Goal: Task Accomplishment & Management: Complete application form

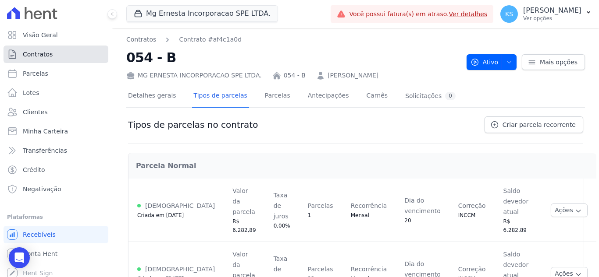
click at [42, 51] on span "Contratos" at bounding box center [38, 54] width 30 height 9
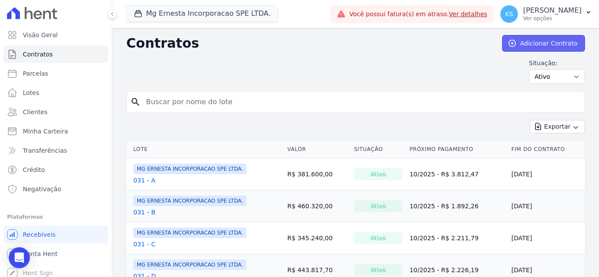
click at [542, 39] on link "Adicionar Contrato" at bounding box center [543, 43] width 83 height 17
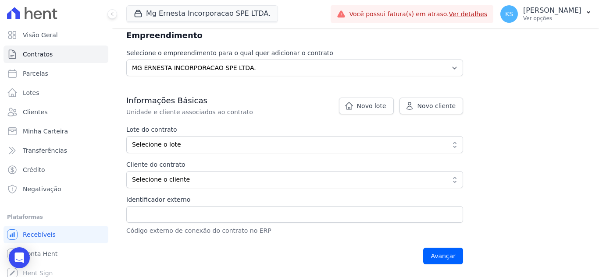
scroll to position [131, 0]
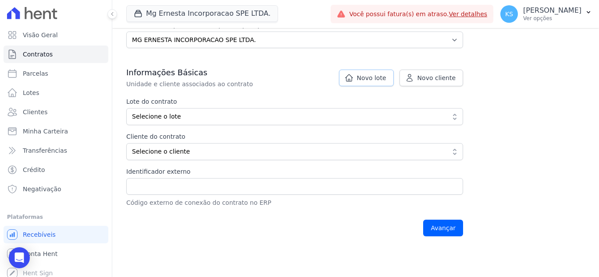
click at [386, 77] on span "Novo lote" at bounding box center [371, 78] width 29 height 9
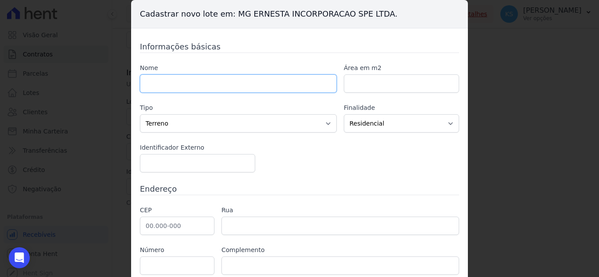
click at [164, 81] on input "text" at bounding box center [238, 83] width 197 height 18
type input "0"
type input "72 B"
click at [366, 83] on input "number" at bounding box center [401, 83] width 115 height 18
click at [242, 127] on select "Casa Apartamento Escritório Flat Loja Espaço Comercial Terreno Outros" at bounding box center [238, 123] width 197 height 18
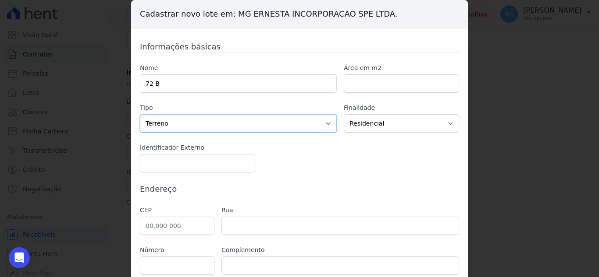
select select "apartment"
click at [140, 114] on select "Casa Apartamento Escritório Flat Loja Espaço Comercial Terreno Outros" at bounding box center [238, 123] width 197 height 18
click at [373, 124] on select "Residencial Não-residencial Comercial Industrial Misto" at bounding box center [401, 123] width 115 height 18
click at [298, 160] on div "Nome 72 B Área em m2 Tipo Casa Apartamento Escritório Flat Loja Espaço Comercia…" at bounding box center [299, 118] width 319 height 109
click at [152, 162] on input "number" at bounding box center [197, 163] width 115 height 18
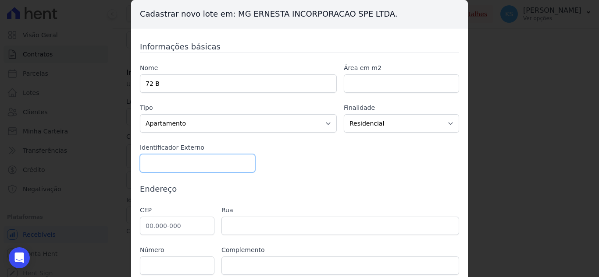
click at [181, 167] on input "number" at bounding box center [197, 163] width 115 height 18
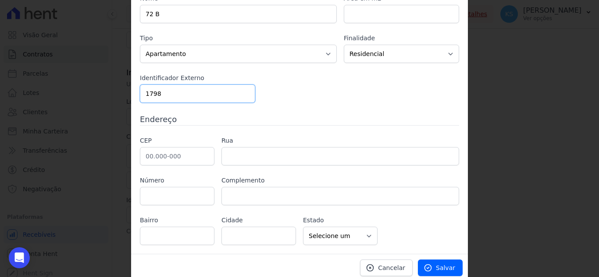
scroll to position [74, 0]
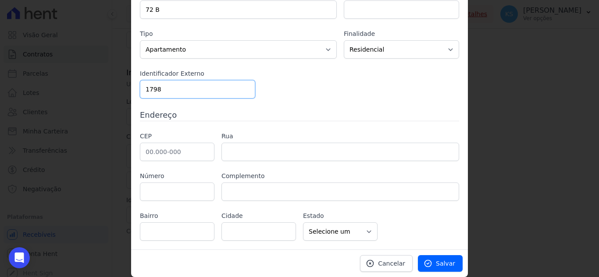
type input "1798"
click at [167, 150] on input "text" at bounding box center [177, 152] width 74 height 18
click at [167, 153] on input "text" at bounding box center [177, 152] width 74 height 18
click at [152, 147] on input "text" at bounding box center [177, 152] width 74 height 18
click at [145, 149] on input "text" at bounding box center [177, 152] width 74 height 18
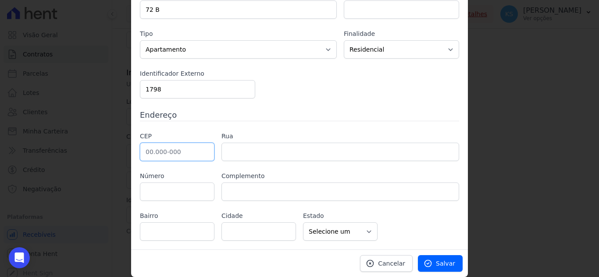
click at [142, 152] on input "text" at bounding box center [177, 152] width 74 height 18
paste input "09.720-470"
type input "09.720-470"
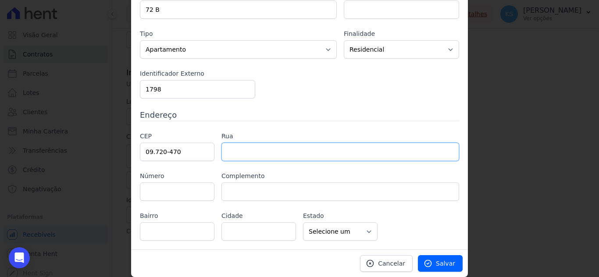
click at [232, 151] on input "text" at bounding box center [339, 152] width 237 height 18
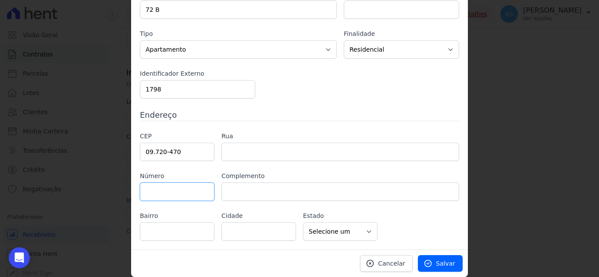
type input "Rua Comendador Carlo Mário Gardano"
type input "Centro"
type input "São Bernardo do Campo"
select select "SP"
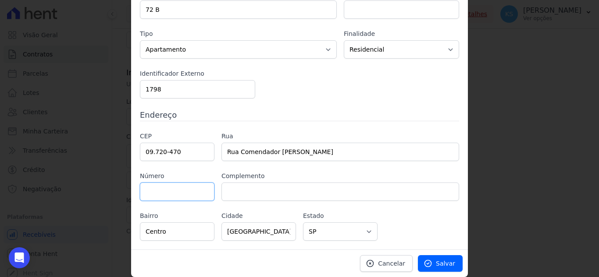
click at [166, 190] on input "text" at bounding box center [177, 192] width 74 height 18
type input "103"
click at [234, 192] on input "text" at bounding box center [339, 192] width 237 height 18
paste input "BLOCO 3 APTO 21"
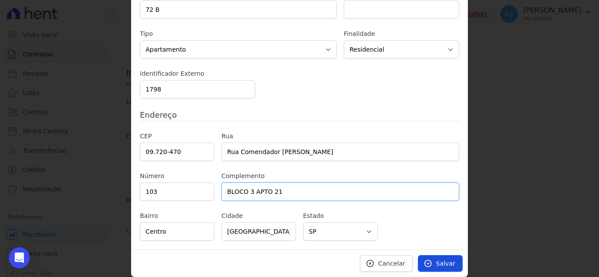
type input "BLOCO 3 APTO 21"
click at [436, 264] on span "Salvar" at bounding box center [445, 263] width 19 height 9
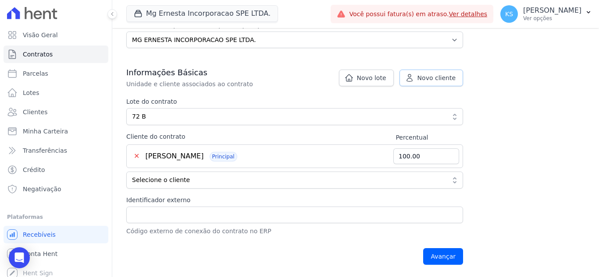
click at [430, 82] on span "Novo cliente" at bounding box center [436, 78] width 38 height 9
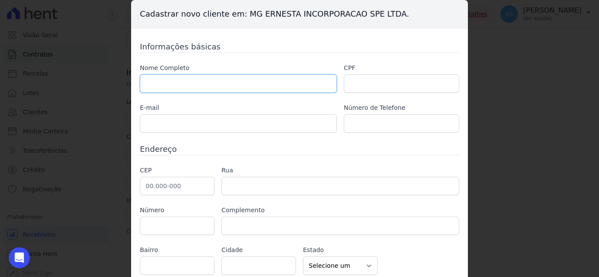
click at [193, 89] on input "text" at bounding box center [238, 83] width 197 height 18
click at [178, 82] on input "text" at bounding box center [238, 83] width 197 height 18
paste input "[PERSON_NAME]"
type input "[PERSON_NAME]"
click at [388, 84] on input "text" at bounding box center [401, 83] width 115 height 18
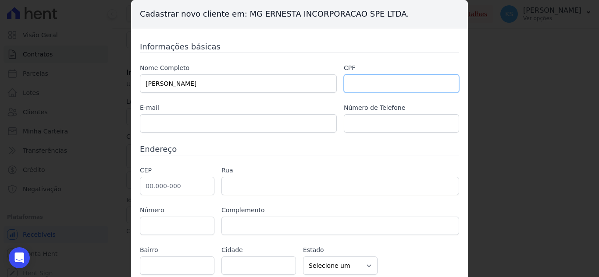
click at [352, 87] on input "text" at bounding box center [401, 83] width 115 height 18
click at [214, 125] on input "text" at bounding box center [238, 123] width 197 height 18
click at [168, 122] on input "text" at bounding box center [238, 123] width 197 height 18
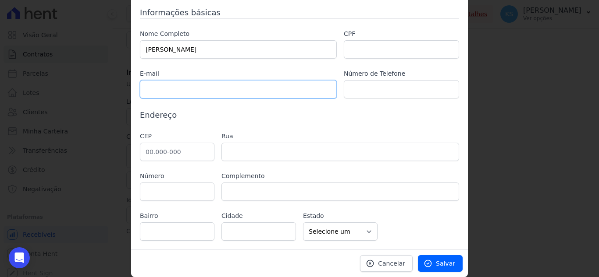
click at [194, 91] on input "text" at bounding box center [238, 89] width 197 height 18
click at [191, 92] on input "text" at bounding box center [238, 89] width 197 height 18
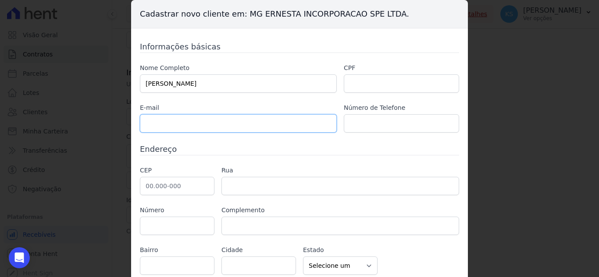
click at [147, 124] on input "text" at bounding box center [238, 123] width 197 height 18
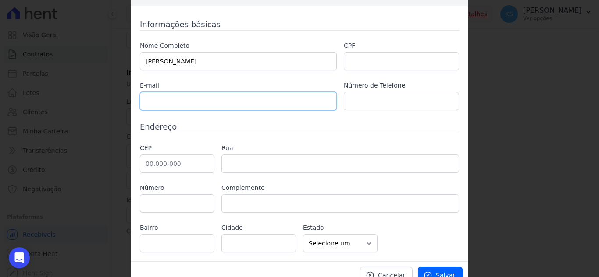
scroll to position [34, 0]
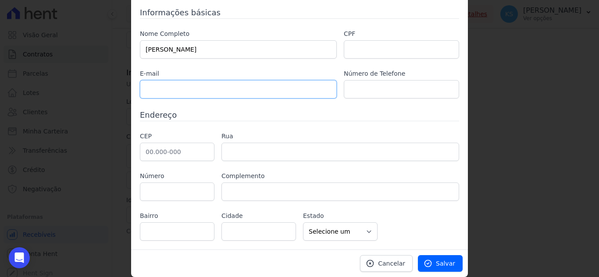
click at [158, 86] on input "text" at bounding box center [238, 89] width 197 height 18
click at [354, 46] on input "text" at bounding box center [401, 49] width 115 height 18
click at [173, 89] on input "text" at bounding box center [238, 89] width 197 height 18
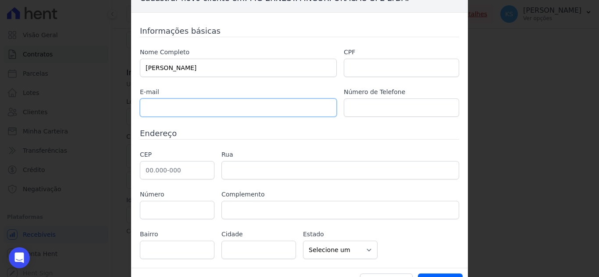
scroll to position [0, 0]
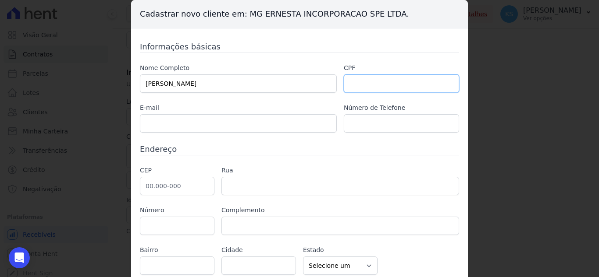
drag, startPoint x: 355, startPoint y: 79, endPoint x: 360, endPoint y: 97, distance: 18.7
click at [355, 79] on input "text" at bounding box center [401, 83] width 115 height 18
click at [362, 84] on input "text" at bounding box center [401, 83] width 115 height 18
click at [368, 83] on input "text" at bounding box center [401, 83] width 115 height 18
click at [372, 81] on input "text" at bounding box center [401, 83] width 115 height 18
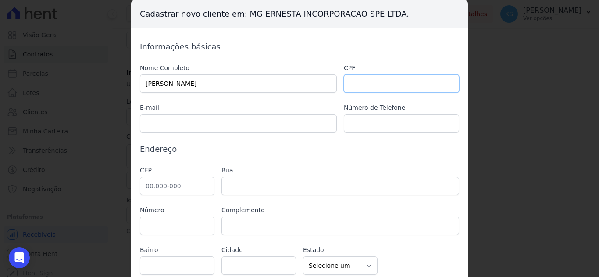
click at [360, 81] on input "text" at bounding box center [401, 83] width 115 height 18
click at [237, 120] on input "text" at bounding box center [238, 123] width 197 height 18
click at [356, 80] on input "text" at bounding box center [401, 83] width 115 height 18
click at [377, 85] on input "text" at bounding box center [401, 83] width 115 height 18
click at [365, 81] on input "text" at bounding box center [401, 83] width 115 height 18
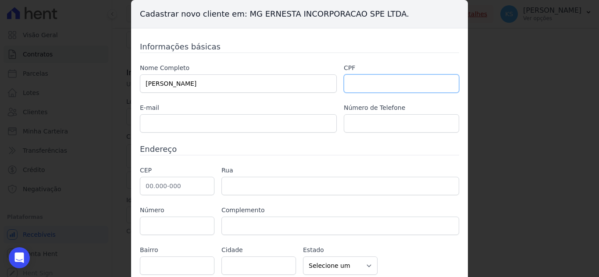
paste input "065.196.335-42"
type input "065.196.335-42"
click at [144, 133] on div "Informações básicas Nome Completo LETICIA SILVA CRUZ CPF 065.196.335-42 E-mail …" at bounding box center [299, 158] width 319 height 234
click at [145, 130] on input "text" at bounding box center [238, 123] width 197 height 18
click at [199, 122] on input "text" at bounding box center [238, 123] width 197 height 18
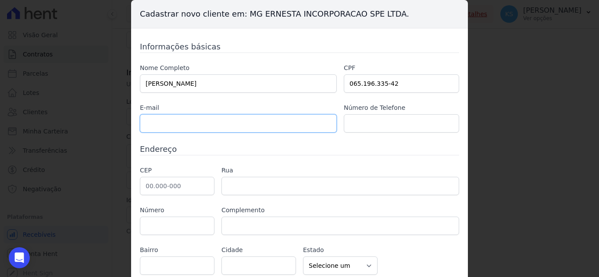
paste input "[EMAIL_ADDRESS][DOMAIN_NAME]"
type input "[EMAIL_ADDRESS][DOMAIN_NAME]"
click at [396, 129] on input "text" at bounding box center [401, 123] width 115 height 18
click at [364, 131] on input "text" at bounding box center [401, 123] width 115 height 18
paste input "988856771"
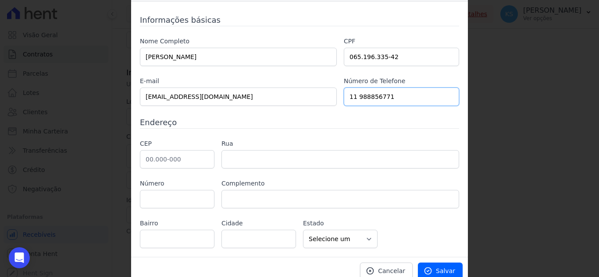
scroll to position [34, 0]
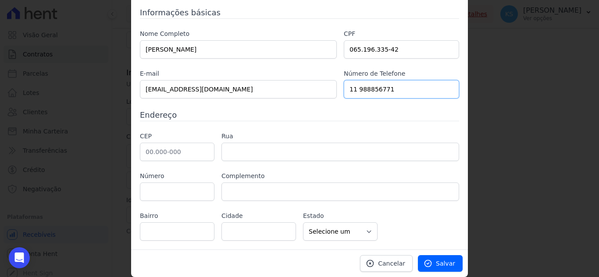
type input "11 988856771"
click at [142, 152] on input "text" at bounding box center [177, 152] width 74 height 18
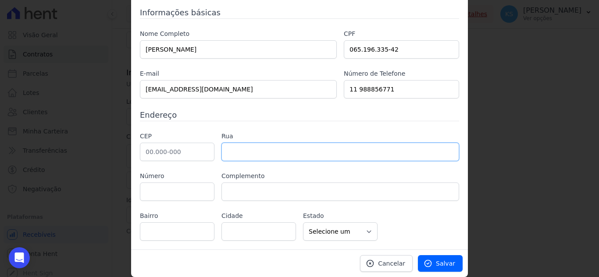
click at [232, 158] on input "text" at bounding box center [339, 152] width 237 height 18
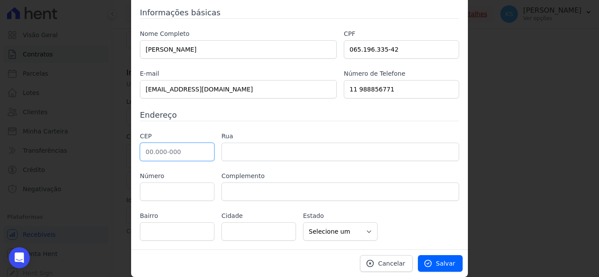
click at [144, 150] on input "text" at bounding box center [177, 152] width 74 height 18
paste input "09.720-470"
type input "09.720-470"
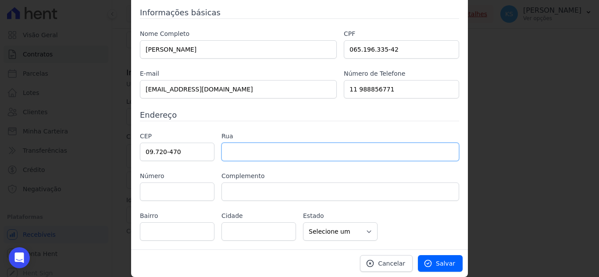
click at [238, 149] on input "text" at bounding box center [339, 152] width 237 height 18
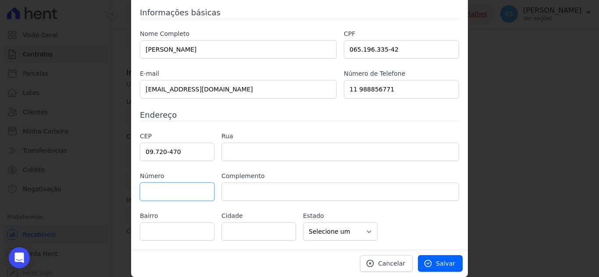
type input "Rua Comendador Carlo Mário Gardano"
type input "Centro"
type input "São Bernardo do Campo"
select select "SP"
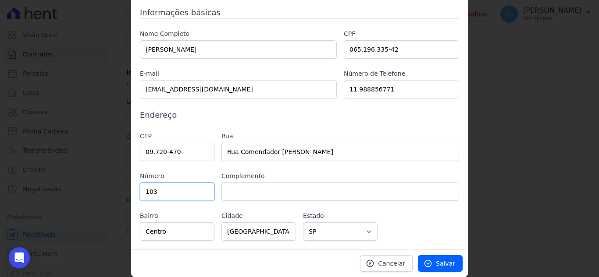
type input "103"
click at [262, 196] on input "text" at bounding box center [339, 192] width 237 height 18
paste input "BLOCO 3 APTO 21"
type input "BLOCO 3 APTO 21"
click at [445, 262] on span "Salvar" at bounding box center [445, 263] width 19 height 9
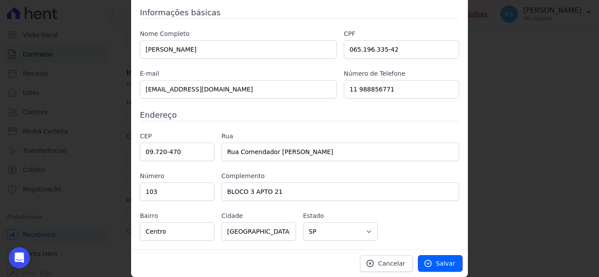
type input "50.00"
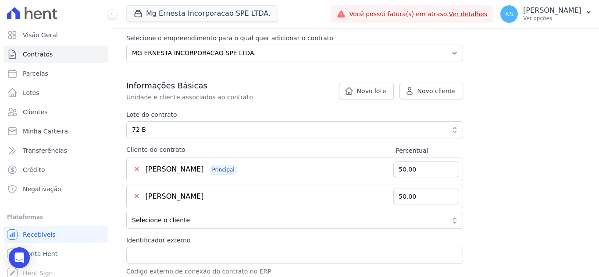
scroll to position [131, 0]
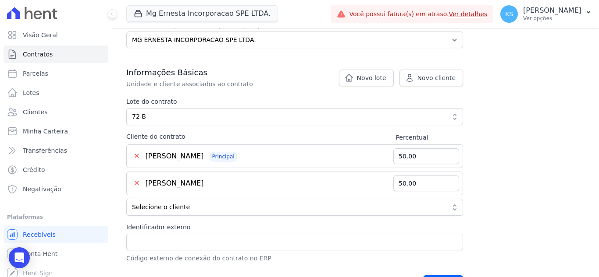
click at [136, 156] on button "✕" at bounding box center [136, 156] width 13 height 11
click at [137, 155] on button "✕" at bounding box center [136, 156] width 13 height 11
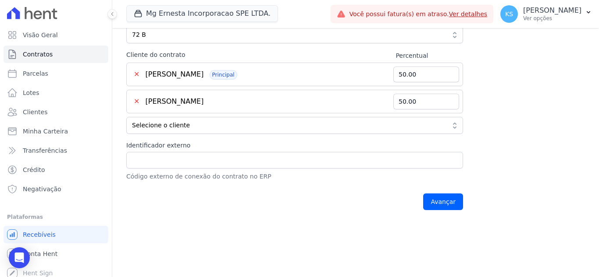
scroll to position [219, 0]
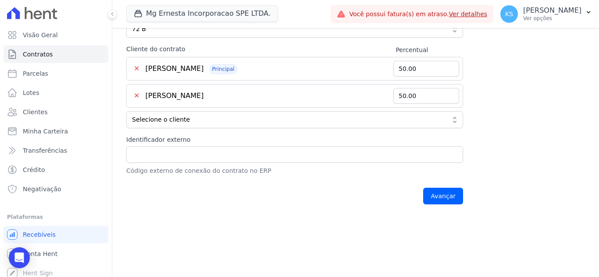
click at [245, 72] on div "✕ Kaike Alves Martins Principal" at bounding box center [261, 69] width 263 height 11
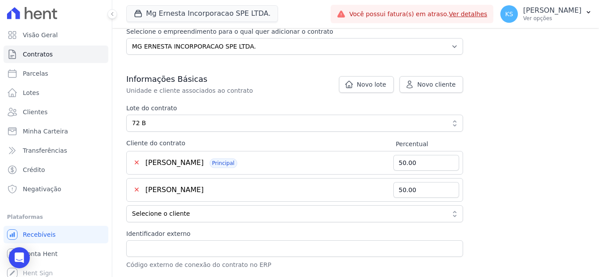
scroll to position [175, 0]
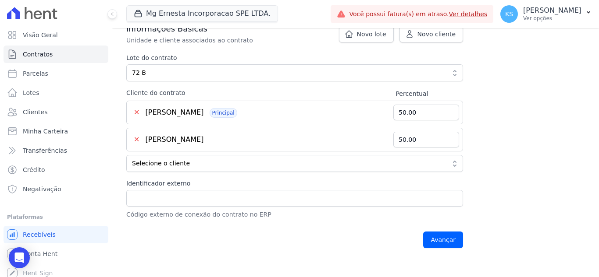
click at [137, 110] on button "✕" at bounding box center [136, 112] width 13 height 11
click at [138, 112] on button "✕" at bounding box center [136, 112] width 13 height 11
click at [138, 111] on button "✕" at bounding box center [136, 112] width 13 height 11
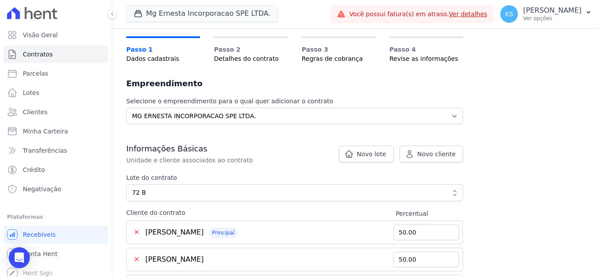
scroll to position [0, 0]
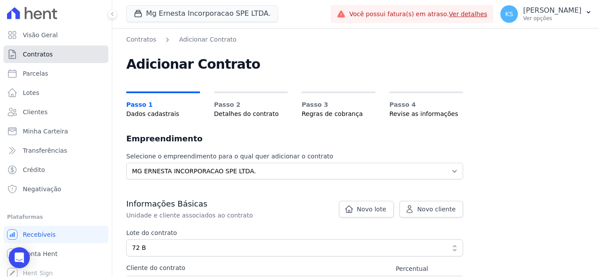
click at [34, 52] on span "Contratos" at bounding box center [38, 54] width 30 height 9
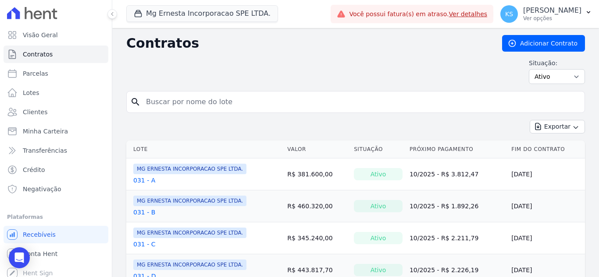
click at [179, 101] on input "search" at bounding box center [361, 102] width 440 height 18
type input "72"
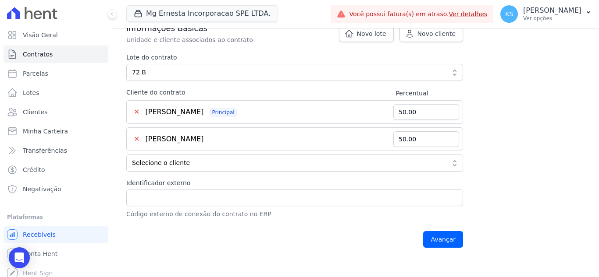
scroll to position [175, 0]
click at [137, 109] on button "✕" at bounding box center [136, 112] width 13 height 11
click at [136, 140] on button "✕" at bounding box center [136, 140] width 13 height 11
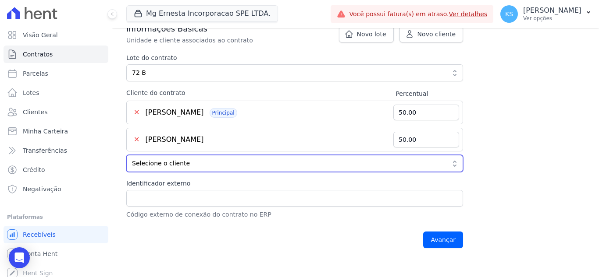
click at [236, 164] on span "Selecione o cliente" at bounding box center [288, 163] width 313 height 9
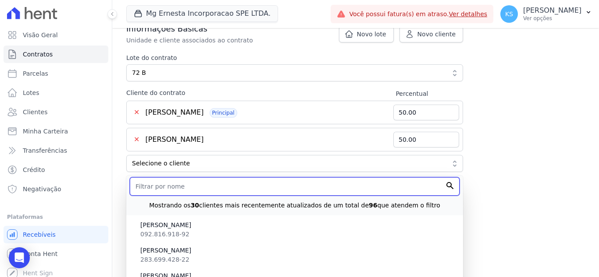
click at [183, 184] on input "text" at bounding box center [295, 186] width 330 height 18
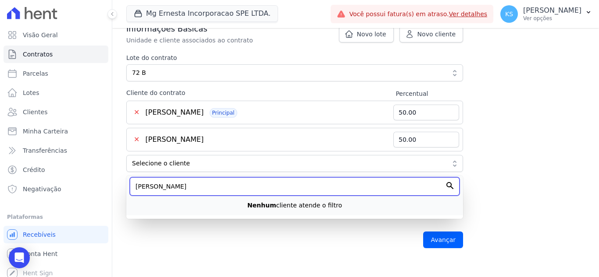
click at [450, 187] on input "leticia silva" at bounding box center [295, 186] width 330 height 18
drag, startPoint x: 196, startPoint y: 184, endPoint x: 74, endPoint y: 183, distance: 122.3
click at [74, 183] on div "Visão Geral Contratos Parcelas Lotes Clientes Minha Carteira Transferências Cré…" at bounding box center [299, 138] width 599 height 277
type input "LETICIA"
click at [423, 232] on input "Avançar" at bounding box center [443, 240] width 40 height 17
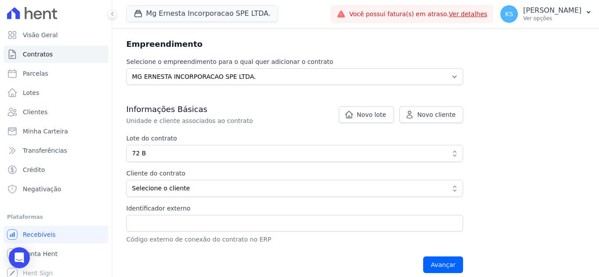
scroll to position [168, 0]
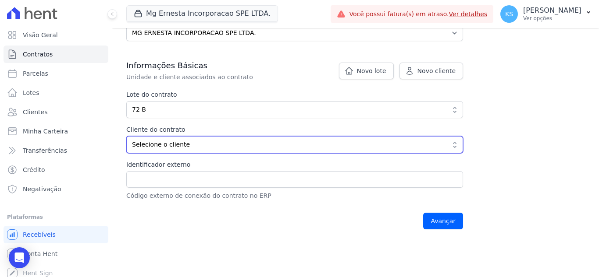
click at [247, 148] on span "Selecione o cliente" at bounding box center [288, 144] width 313 height 9
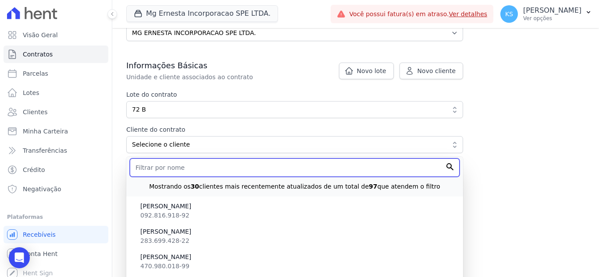
click at [143, 171] on input "text" at bounding box center [295, 168] width 330 height 18
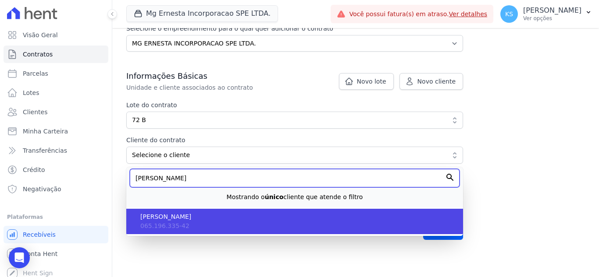
type input "LETICIA"
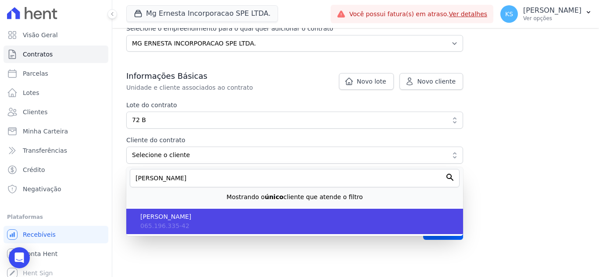
click at [170, 222] on li "LETICIA SILVA CRUZ 065.196.335-42" at bounding box center [294, 221] width 337 height 25
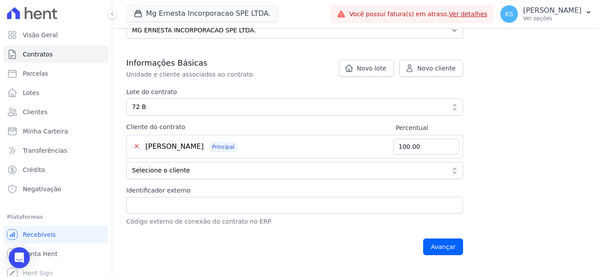
scroll to position [128, 0]
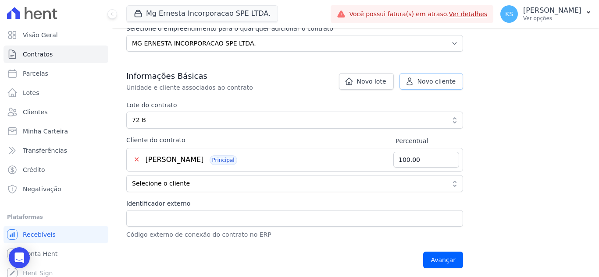
click at [422, 87] on link "Novo cliente" at bounding box center [431, 81] width 64 height 17
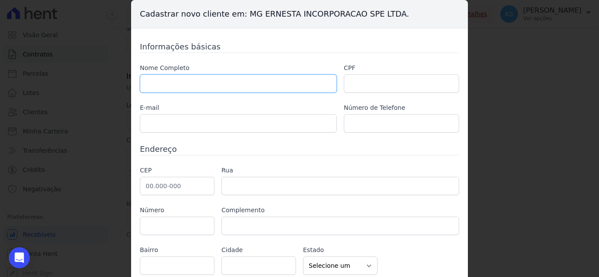
click at [248, 91] on input "text" at bounding box center [238, 83] width 197 height 18
click at [159, 80] on input "text" at bounding box center [238, 83] width 197 height 18
paste input "RAUL PABLO PEREIRA DOS SANTOS"
type input "RAUL PABLO PEREIRA DOS SANTOS"
click at [348, 84] on input "text" at bounding box center [401, 83] width 115 height 18
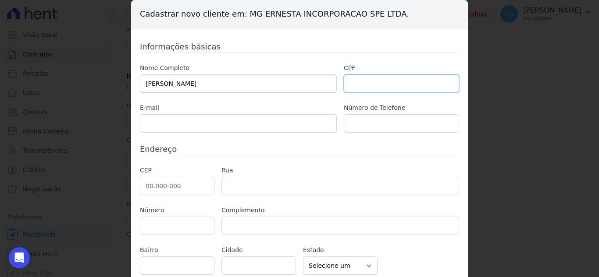
paste input "055.014.185-50"
type input "055.014.185-50"
click at [261, 120] on input "text" at bounding box center [238, 123] width 197 height 18
click at [174, 128] on input "text" at bounding box center [238, 123] width 197 height 18
paste input "raul.log@gmail.com"
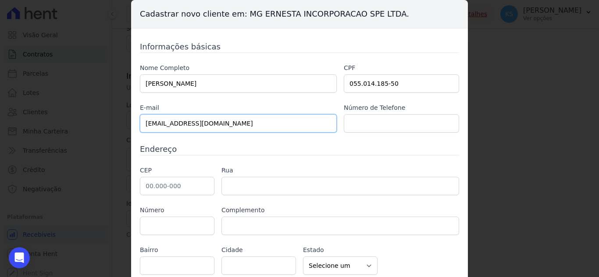
type input "raul.log@gmail.com"
click at [386, 124] on input "text" at bounding box center [401, 123] width 115 height 18
drag, startPoint x: 148, startPoint y: 185, endPoint x: 154, endPoint y: 183, distance: 6.5
click at [148, 185] on input "text" at bounding box center [177, 186] width 74 height 18
paste input "09.720-470"
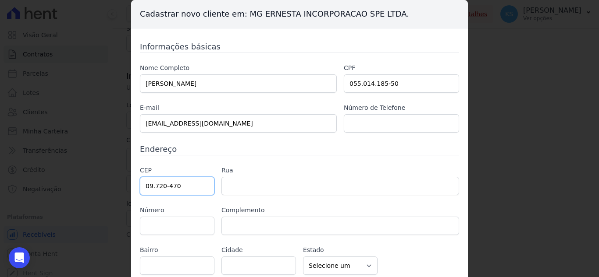
type input "09.720-470"
type input "Rua Comendador Carlo Mário Gardano"
type input "Centro"
type input "São Bernardo do Campo"
select select "SP"
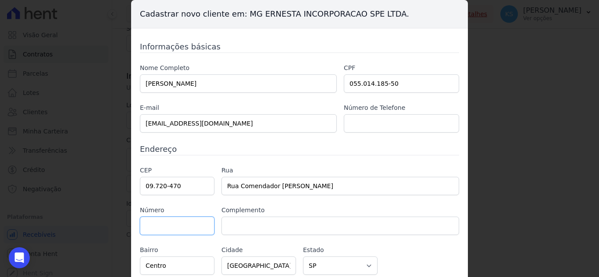
scroll to position [34, 0]
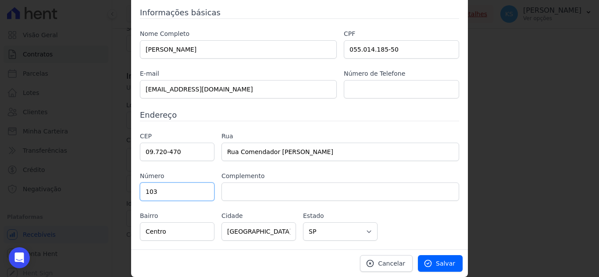
type input "103"
drag, startPoint x: 254, startPoint y: 190, endPoint x: 247, endPoint y: 191, distance: 6.8
click at [252, 187] on input "text" at bounding box center [339, 192] width 237 height 18
paste input "BLOCO 3 APTO 21"
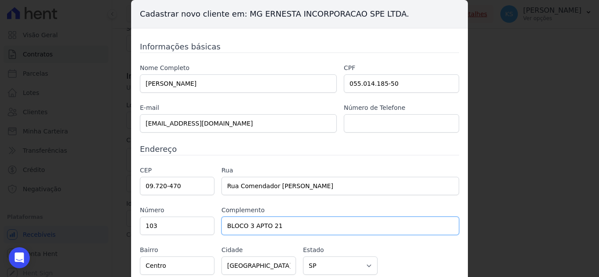
type input "BLOCO 3 APTO 21"
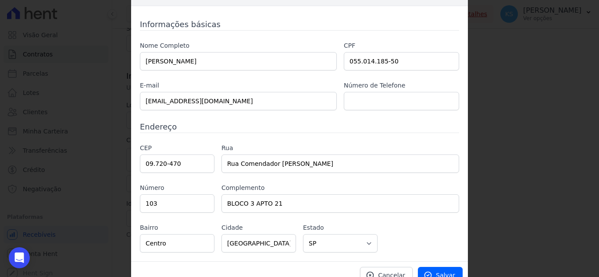
scroll to position [34, 0]
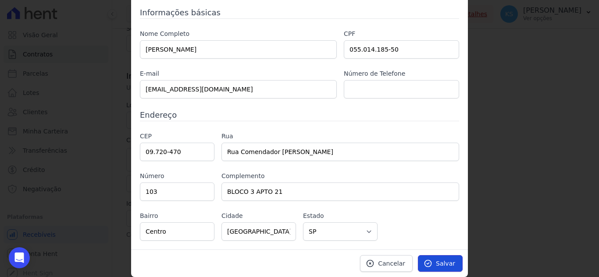
click at [439, 259] on link "Salvar" at bounding box center [440, 263] width 45 height 17
type input "50.00"
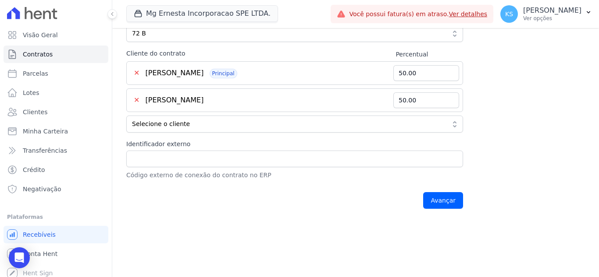
scroll to position [216, 0]
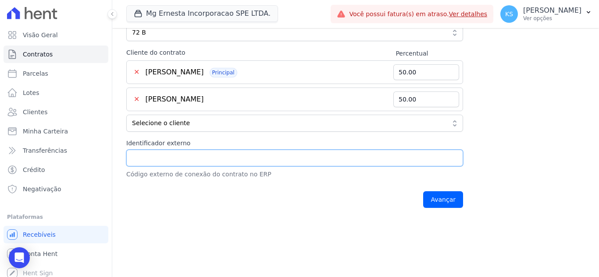
click at [186, 153] on input "Identificador externo" at bounding box center [294, 158] width 337 height 17
click at [188, 154] on input "Identificador externo" at bounding box center [294, 158] width 337 height 17
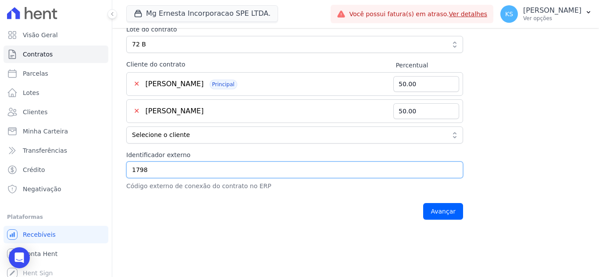
scroll to position [219, 0]
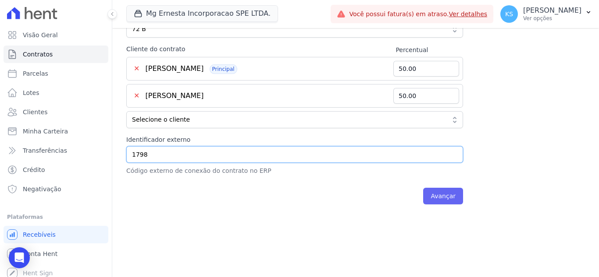
type input "1798"
click at [430, 196] on input "Avançar" at bounding box center [443, 196] width 40 height 17
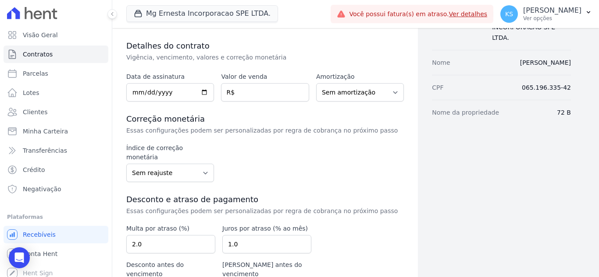
scroll to position [88, 0]
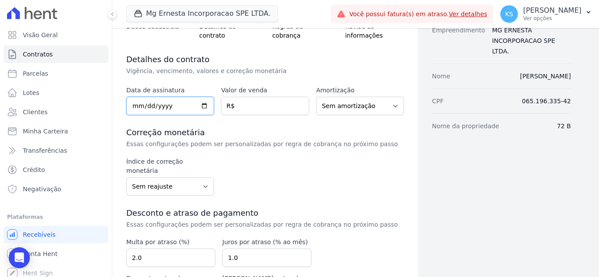
click at [135, 106] on input "date" at bounding box center [170, 106] width 88 height 18
type input "2025-09-12"
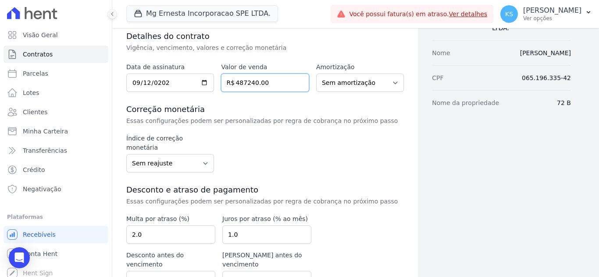
scroll to position [131, 0]
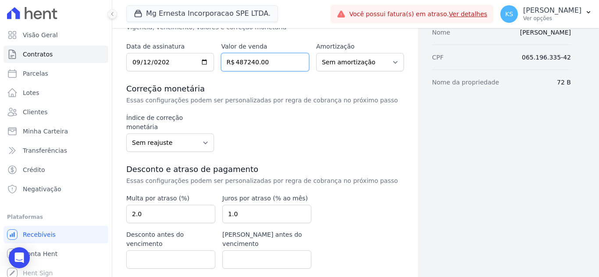
type input "487240.00"
click at [195, 135] on select "Sem reajuste Média dos últimos 12 meses acumulado de INCCM Média dos últimos 12…" at bounding box center [170, 143] width 88 height 18
select select "inccm"
click at [126, 134] on select "Sem reajuste Média dos últimos 12 meses acumulado de INCCM Média dos últimos 12…" at bounding box center [170, 143] width 88 height 18
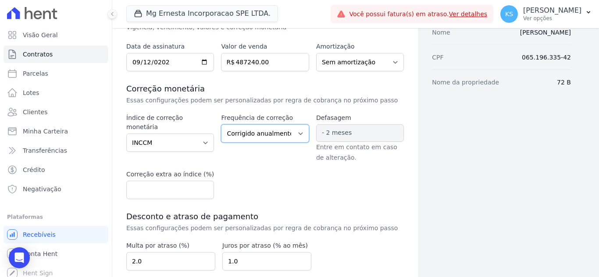
click at [268, 134] on select "Corrigido semestralmente Corrigido mensalmente Corrigido anualmente" at bounding box center [265, 133] width 88 height 18
select select "monthly"
click at [221, 124] on select "Corrigido semestralmente Corrigido mensalmente Corrigido anualmente" at bounding box center [265, 133] width 88 height 18
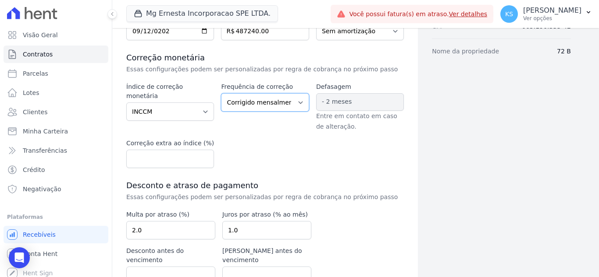
scroll to position [202, 0]
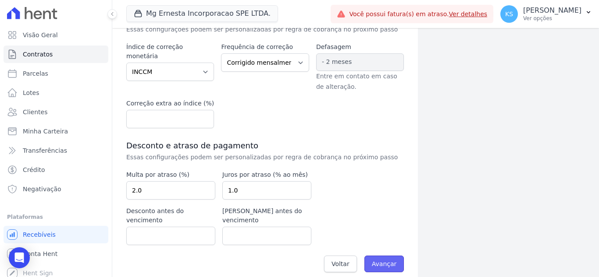
click at [383, 257] on input "Avançar" at bounding box center [384, 264] width 40 height 17
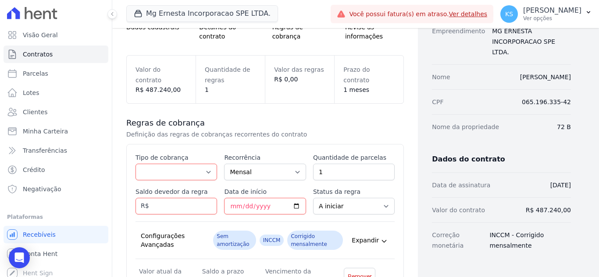
scroll to position [88, 0]
click at [204, 171] on select "Parcela Normal Entrada Sinal Intercalada Chaves Pré-chaves Pós-chaves Impostos …" at bounding box center [176, 171] width 82 height 17
click at [254, 116] on div "Regras de cobrança Definição das regras de cobranças recorrentes do contrato Es…" at bounding box center [264, 222] width 277 height 238
click at [179, 173] on select "Parcela Normal Entrada Sinal Intercalada Chaves Pré-chaves Pós-chaves Impostos …" at bounding box center [176, 171] width 82 height 17
select select "deposit"
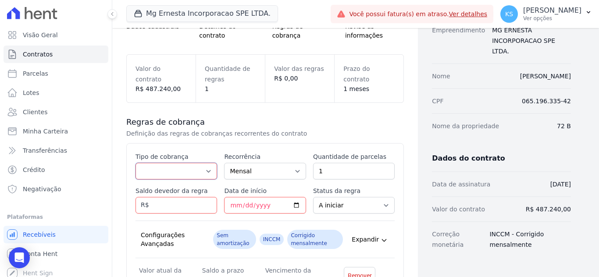
click at [135, 163] on select "Parcela Normal Entrada Sinal Intercalada Chaves Pré-chaves Pós-chaves Impostos …" at bounding box center [176, 171] width 82 height 17
click at [381, 170] on input "2" at bounding box center [354, 171] width 82 height 17
type input "3"
click at [381, 170] on input "3" at bounding box center [354, 171] width 82 height 17
click at [164, 206] on input "Saldo devedor da regra" at bounding box center [176, 205] width 82 height 17
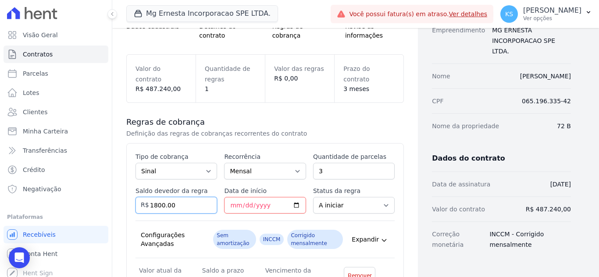
type input "1800.00"
click at [231, 206] on input "Data de início" at bounding box center [265, 205] width 82 height 17
type input "2025-10-20"
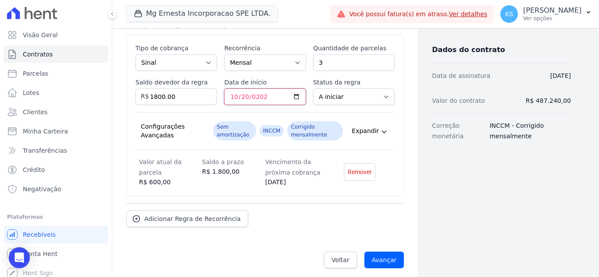
scroll to position [202, 0]
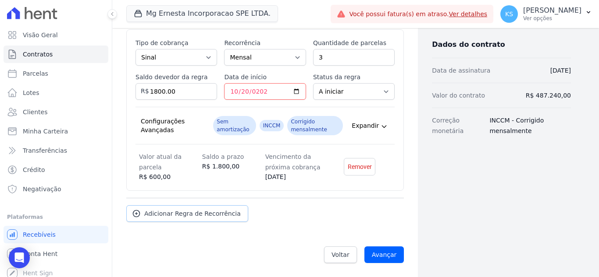
click at [178, 213] on span "Adicionar Regra de Recorrência" at bounding box center [192, 213] width 96 height 9
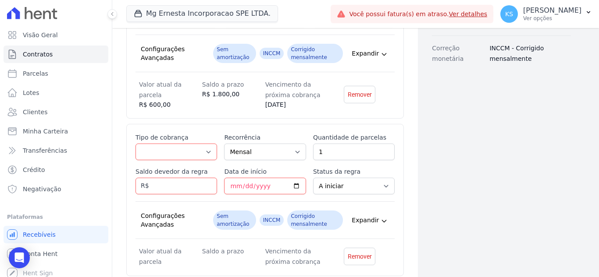
scroll to position [289, 0]
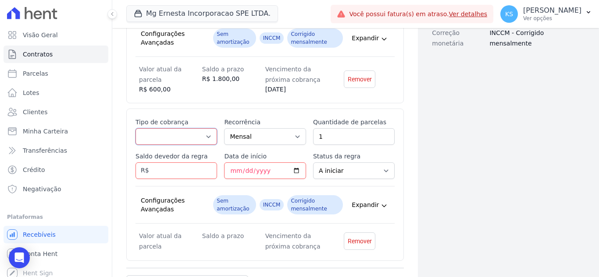
click at [204, 137] on select "Parcela Normal Entrada Sinal Intercalada Chaves Pré-chaves Pós-chaves Impostos …" at bounding box center [176, 136] width 82 height 17
select select "interleaved"
click at [135, 128] on select "Parcela Normal Entrada Sinal Intercalada Chaves Pré-chaves Pós-chaves Impostos …" at bounding box center [176, 136] width 82 height 17
click at [245, 139] on select "Mensal Bimestral Trimestral Semestral Anual" at bounding box center [265, 136] width 82 height 17
select select "12"
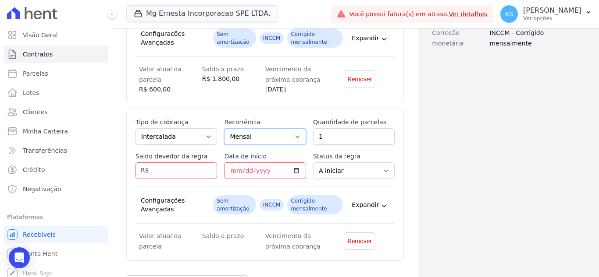
click at [224, 128] on select "Mensal Bimestral Trimestral Semestral Anual" at bounding box center [265, 136] width 82 height 17
click at [176, 169] on input "Saldo devedor da regra" at bounding box center [176, 171] width 82 height 17
type input "2800.00"
click at [230, 172] on input "Data de início" at bounding box center [265, 171] width 82 height 17
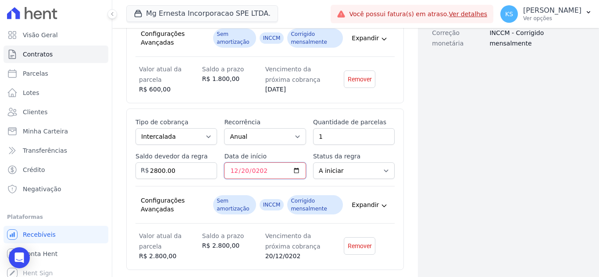
type input "2025-12-20"
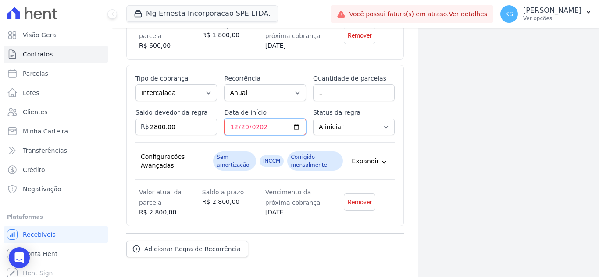
scroll to position [369, 0]
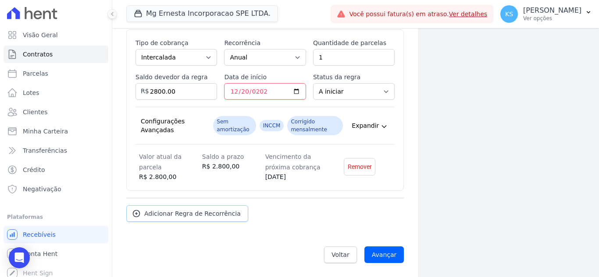
click at [200, 214] on span "Adicionar Regra de Recorrência" at bounding box center [192, 213] width 96 height 9
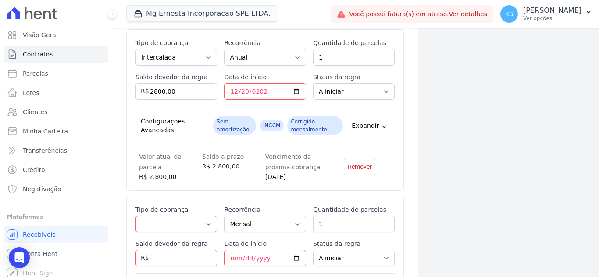
scroll to position [412, 0]
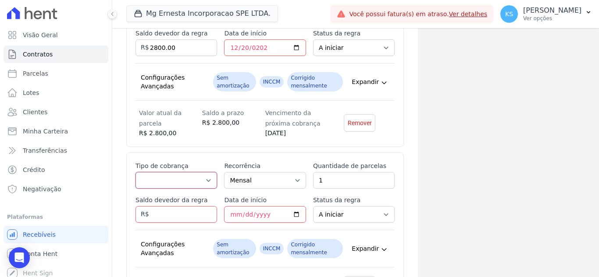
click at [202, 182] on select "Parcela Normal Entrada Sinal Intercalada Chaves Pré-chaves Pós-chaves Impostos …" at bounding box center [176, 180] width 82 height 17
select select "standard"
click at [135, 172] on select "Parcela Normal Entrada Sinal Intercalada Chaves Pré-chaves Pós-chaves Impostos …" at bounding box center [176, 180] width 82 height 17
type input "2"
click at [381, 179] on input "2" at bounding box center [354, 180] width 82 height 17
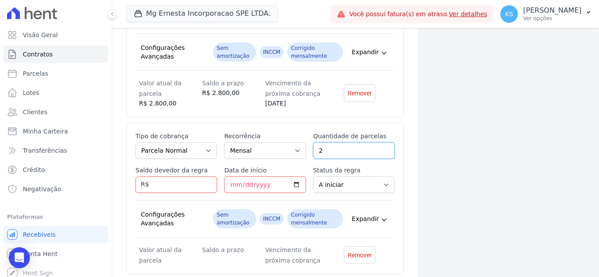
scroll to position [456, 0]
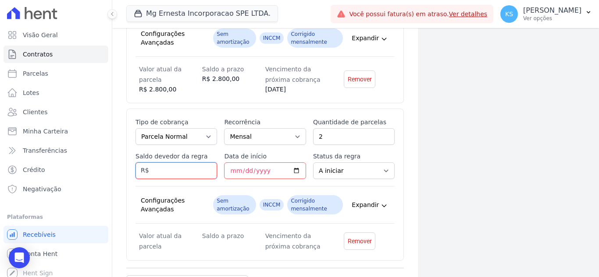
click at [170, 166] on input "Saldo devedor da regra" at bounding box center [176, 171] width 82 height 17
type input "1200.00"
click at [234, 170] on input "Data de início" at bounding box center [265, 171] width 82 height 17
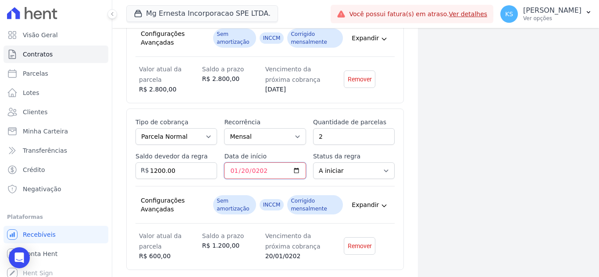
type input "2026-01-20"
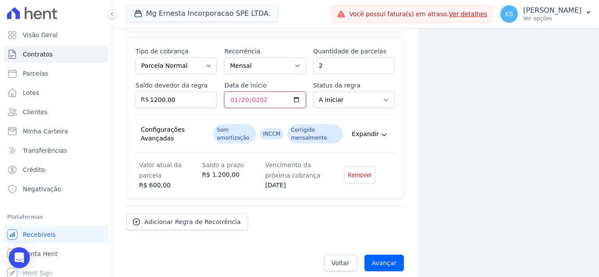
scroll to position [535, 0]
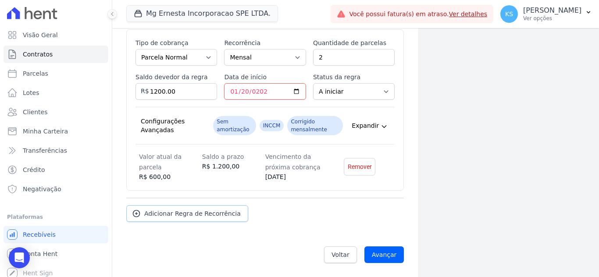
click at [169, 216] on span "Adicionar Regra de Recorrência" at bounding box center [192, 213] width 96 height 9
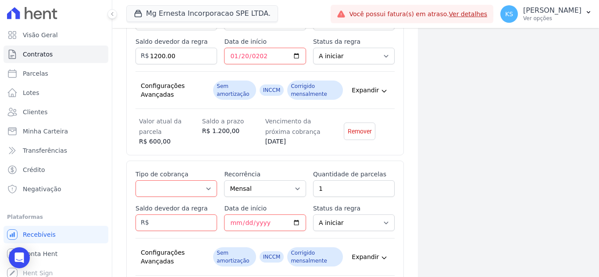
scroll to position [623, 0]
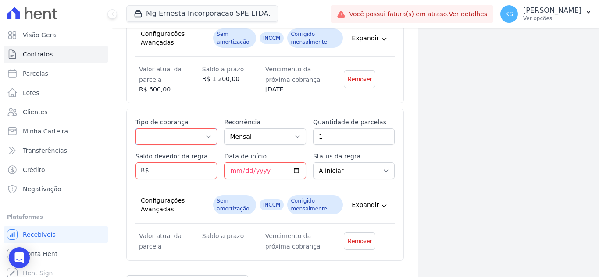
click at [184, 138] on select "Parcela Normal Entrada Sinal Intercalada Chaves Pré-chaves Pós-chaves Impostos …" at bounding box center [176, 136] width 82 height 17
select select "interleaved"
click at [135, 128] on select "Parcela Normal Entrada Sinal Intercalada Chaves Pré-chaves Pós-chaves Impostos …" at bounding box center [176, 136] width 82 height 17
click at [169, 172] on input "Saldo devedor da regra" at bounding box center [176, 171] width 82 height 17
click at [245, 142] on select "Mensal Bimestral Trimestral Semestral Anual" at bounding box center [265, 136] width 82 height 17
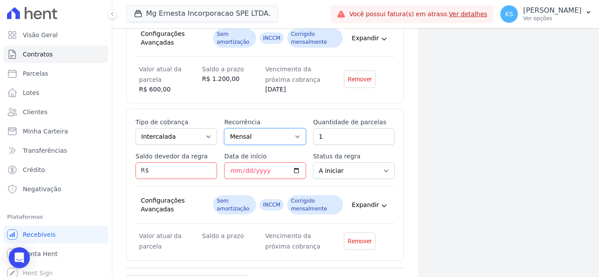
select select "12"
click at [224, 128] on select "Mensal Bimestral Trimestral Semestral Anual" at bounding box center [265, 136] width 82 height 17
click at [161, 169] on input "Saldo devedor da regra" at bounding box center [176, 171] width 82 height 17
type input "12000.00"
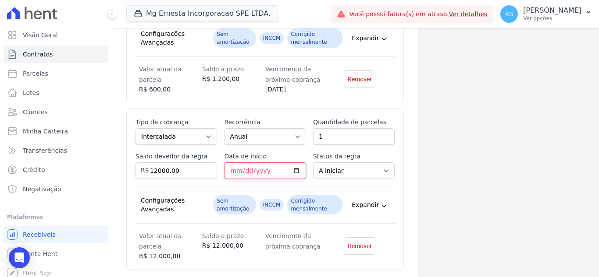
click at [234, 168] on input "Data de início" at bounding box center [265, 171] width 82 height 17
type input "2026-02-20"
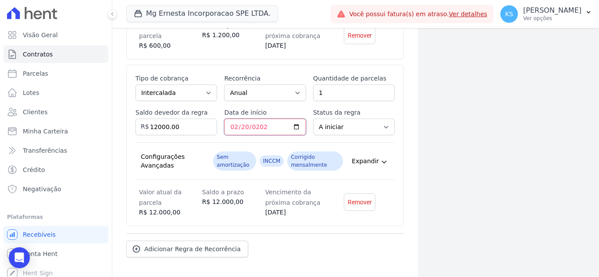
scroll to position [702, 0]
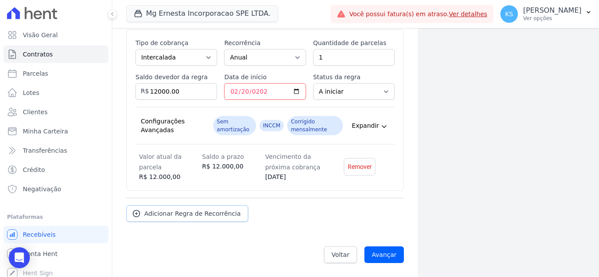
click at [190, 216] on span "Adicionar Regra de Recorrência" at bounding box center [192, 213] width 96 height 9
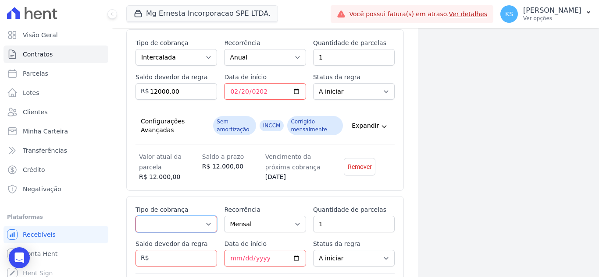
click at [191, 222] on select "Parcela Normal Entrada Sinal Intercalada Chaves Pré-chaves Pós-chaves Impostos …" at bounding box center [176, 224] width 82 height 17
select select "standard"
click at [135, 216] on select "Parcela Normal Entrada Sinal Intercalada Chaves Pré-chaves Pós-chaves Impostos …" at bounding box center [176, 224] width 82 height 17
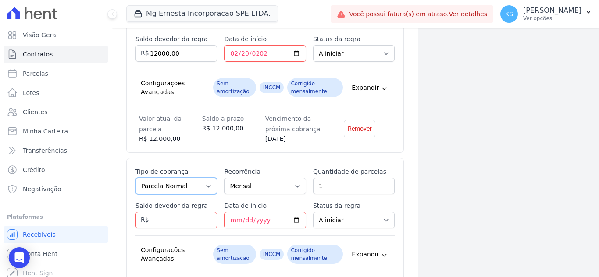
scroll to position [790, 0]
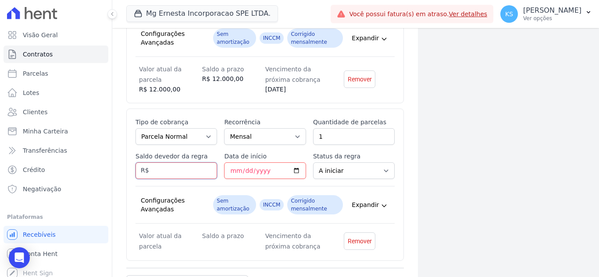
click at [177, 165] on input "Saldo devedor da regra" at bounding box center [176, 171] width 82 height 17
type input "1440.00"
click at [233, 169] on input "Data de início" at bounding box center [265, 171] width 82 height 17
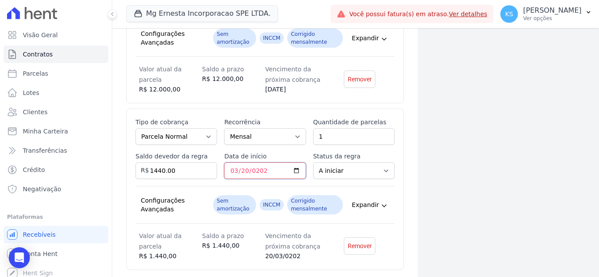
type input "2026-03-20"
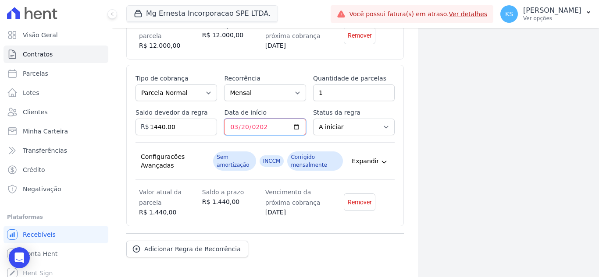
scroll to position [869, 0]
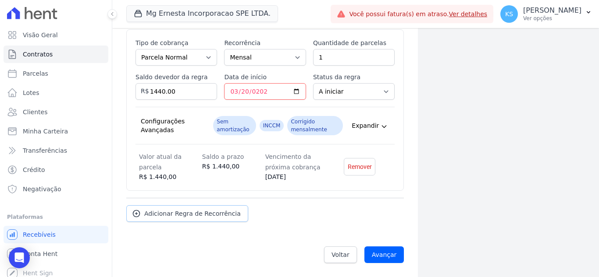
click at [186, 218] on link "Adicionar Regra de Recorrência" at bounding box center [187, 214] width 122 height 17
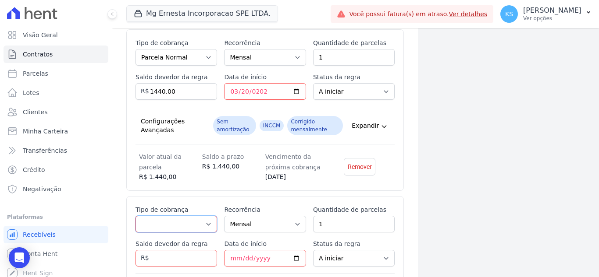
click at [184, 220] on select "Parcela Normal Entrada Sinal Intercalada Chaves Pré-chaves Pós-chaves Impostos …" at bounding box center [176, 224] width 82 height 17
select select "standard"
click at [135, 216] on select "Parcela Normal Entrada Sinal Intercalada Chaves Pré-chaves Pós-chaves Impostos …" at bounding box center [176, 224] width 82 height 17
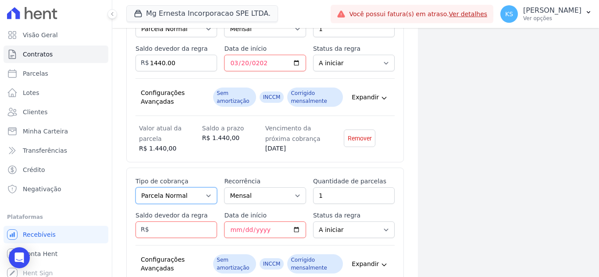
scroll to position [913, 0]
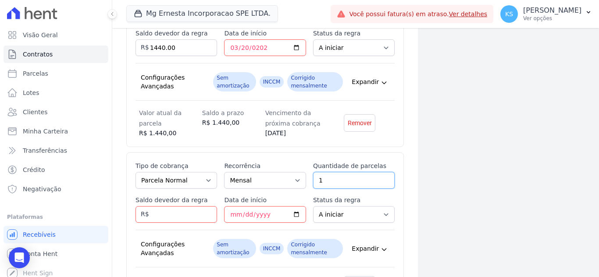
click at [342, 181] on input "1" at bounding box center [354, 180] width 82 height 17
type input "16"
click at [188, 215] on input "Saldo devedor da regra" at bounding box center [176, 214] width 82 height 17
type input "24000.00"
click at [232, 211] on input "Data de início" at bounding box center [265, 214] width 82 height 17
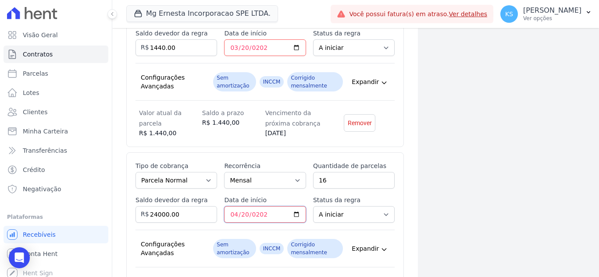
type input "2026-04-20"
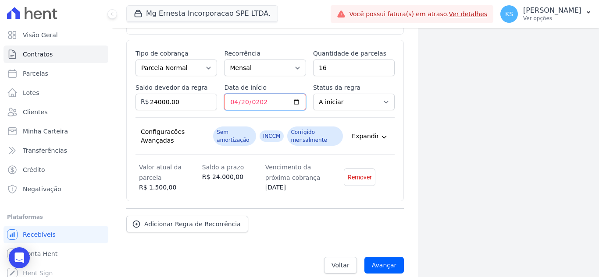
scroll to position [1036, 0]
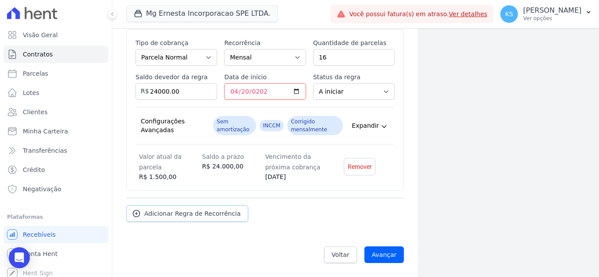
click at [180, 216] on span "Adicionar Regra de Recorrência" at bounding box center [192, 213] width 96 height 9
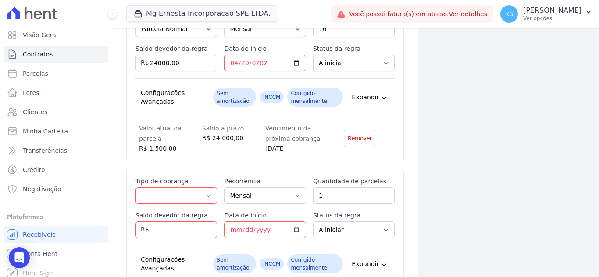
scroll to position [1080, 0]
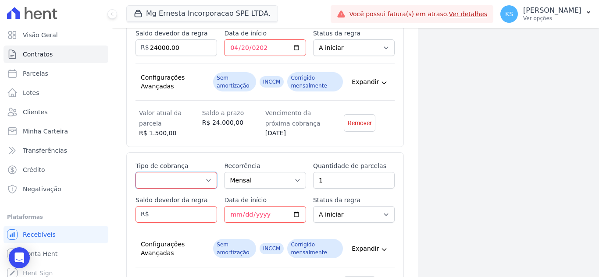
click at [183, 178] on select "Parcela Normal Entrada Sinal Intercalada Chaves Pré-chaves Pós-chaves Impostos …" at bounding box center [176, 180] width 82 height 17
select select "interleaved"
click at [135, 172] on select "Parcela Normal Entrada Sinal Intercalada Chaves Pré-chaves Pós-chaves Impostos …" at bounding box center [176, 180] width 82 height 17
click at [269, 181] on select "Mensal Bimestral Trimestral Semestral Anual" at bounding box center [265, 180] width 82 height 17
select select "12"
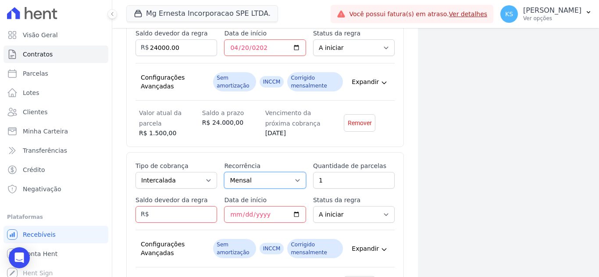
click at [224, 172] on select "Mensal Bimestral Trimestral Semestral Anual" at bounding box center [265, 180] width 82 height 17
click at [158, 216] on input "Saldo devedor da regra" at bounding box center [176, 214] width 82 height 17
type input "30000.00"
click at [230, 214] on input "Data de início" at bounding box center [265, 214] width 82 height 17
type input "7420-02-20"
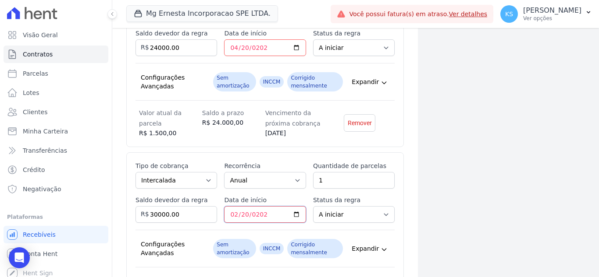
type input "2027-02-20"
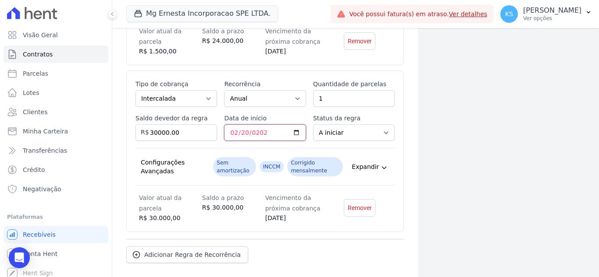
scroll to position [1203, 0]
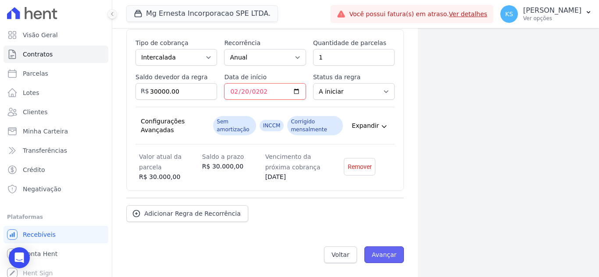
click at [376, 257] on input "Avançar" at bounding box center [384, 255] width 40 height 17
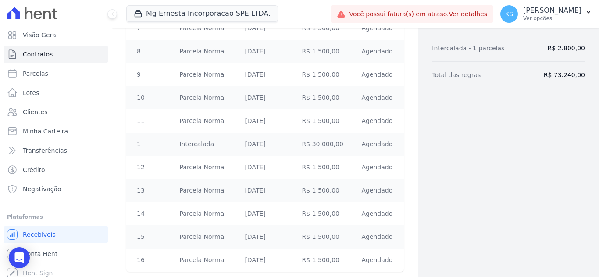
scroll to position [567, 0]
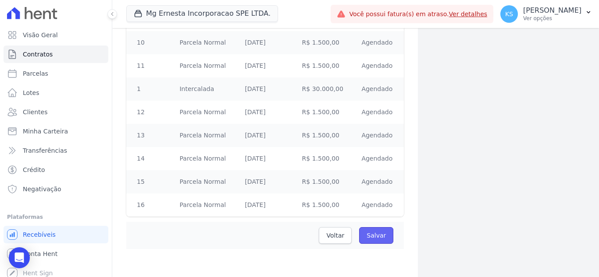
click at [383, 238] on input "Salvar" at bounding box center [376, 235] width 34 height 17
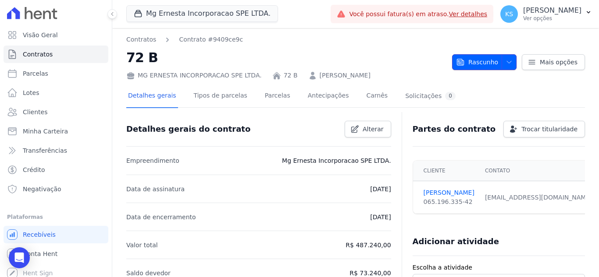
click at [507, 65] on span "button" at bounding box center [506, 62] width 11 height 14
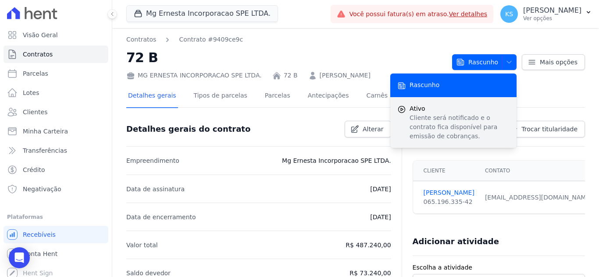
click at [423, 118] on p "Cliente será notificado e o contrato fica disponível para emissão de cobranças." at bounding box center [459, 127] width 100 height 28
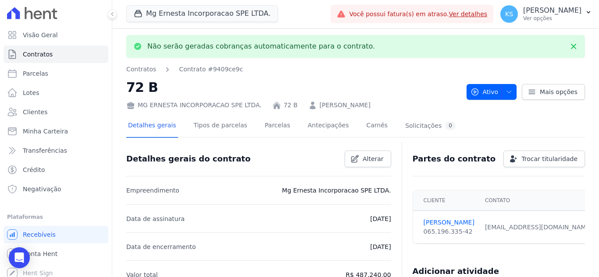
click at [389, 85] on h2 "72 B" at bounding box center [292, 88] width 333 height 20
click at [45, 56] on span "Contratos" at bounding box center [38, 54] width 30 height 9
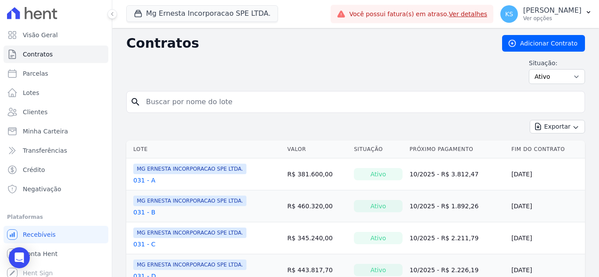
click at [174, 96] on input "search" at bounding box center [361, 102] width 440 height 18
type input "72"
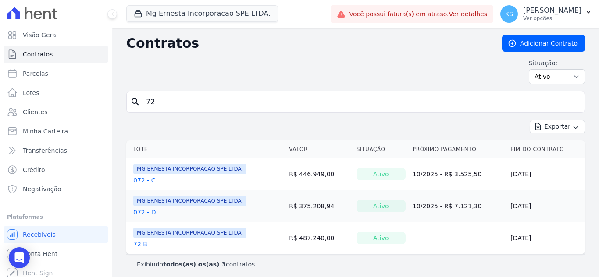
scroll to position [4, 0]
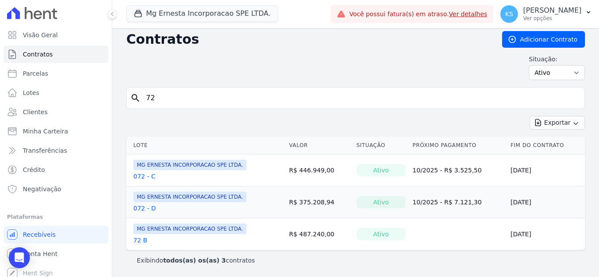
drag, startPoint x: 194, startPoint y: 104, endPoint x: 126, endPoint y: 99, distance: 68.1
click at [124, 99] on div "Contratos Adicionar Contrato Situação: Ativo Todos Pausado Distratado Rascunho …" at bounding box center [355, 150] width 486 height 253
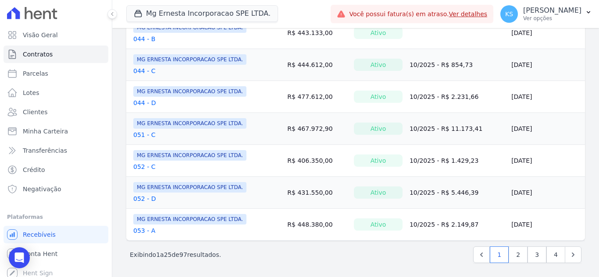
scroll to position [719, 0]
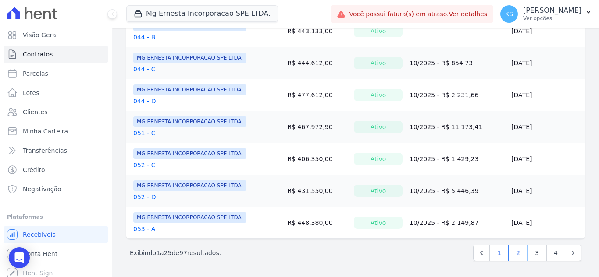
click at [515, 255] on link "2" at bounding box center [517, 253] width 19 height 17
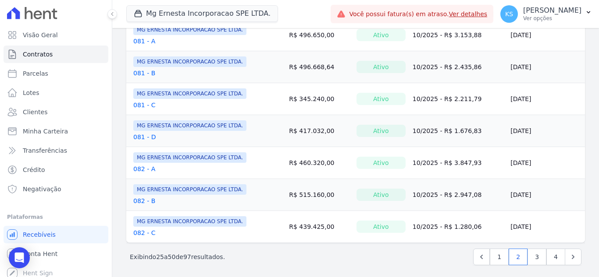
scroll to position [719, 0]
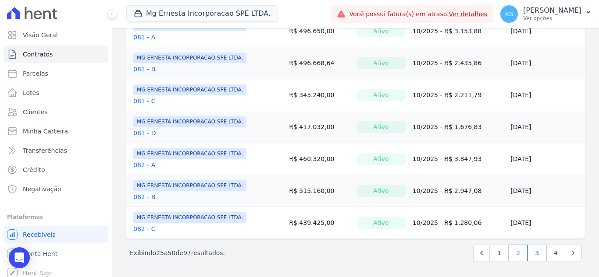
click at [529, 254] on link "3" at bounding box center [536, 253] width 19 height 17
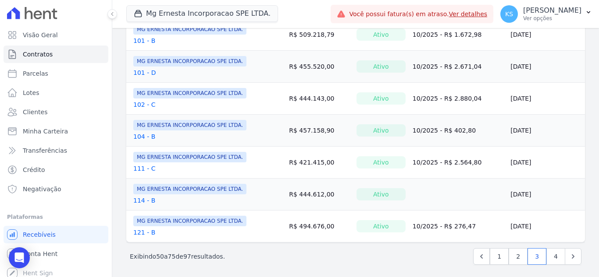
scroll to position [719, 0]
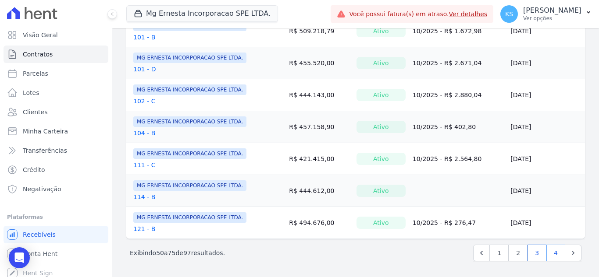
click at [550, 257] on link "4" at bounding box center [555, 253] width 19 height 17
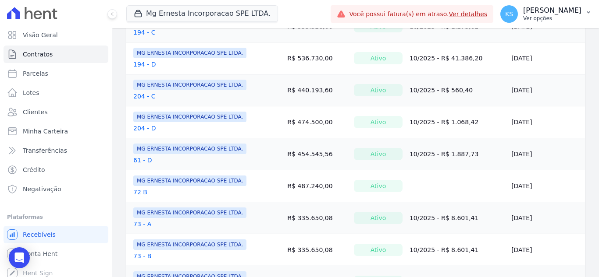
scroll to position [495, 0]
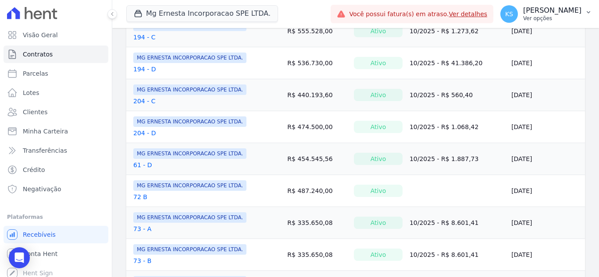
click at [560, 13] on p "[PERSON_NAME]" at bounding box center [552, 10] width 58 height 9
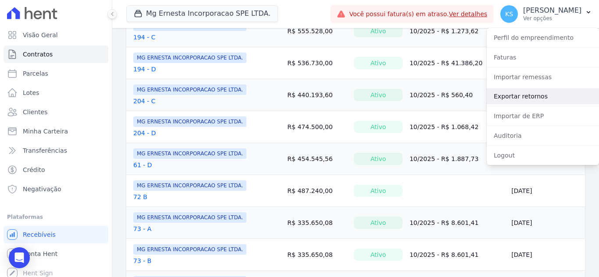
click at [529, 97] on link "Exportar retornos" at bounding box center [542, 97] width 112 height 16
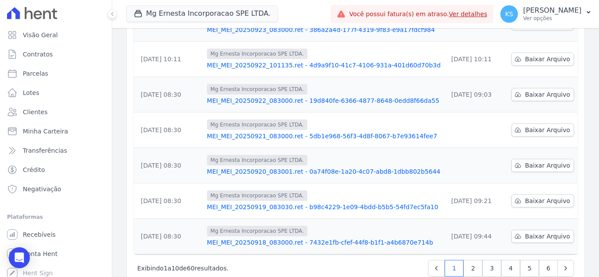
scroll to position [276, 0]
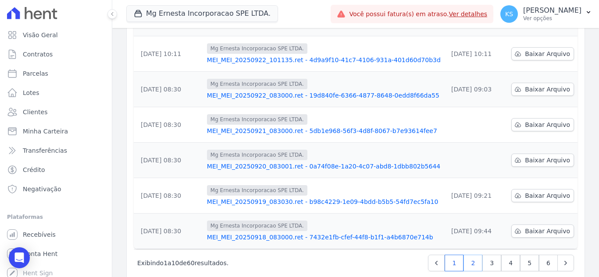
click at [474, 255] on link "2" at bounding box center [472, 263] width 19 height 17
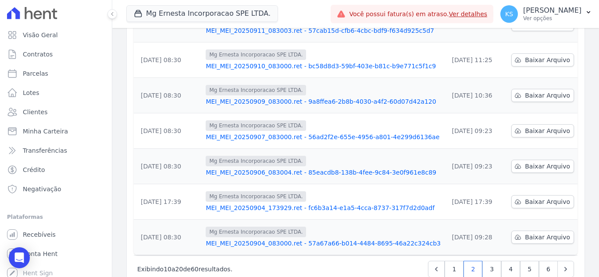
scroll to position [276, 0]
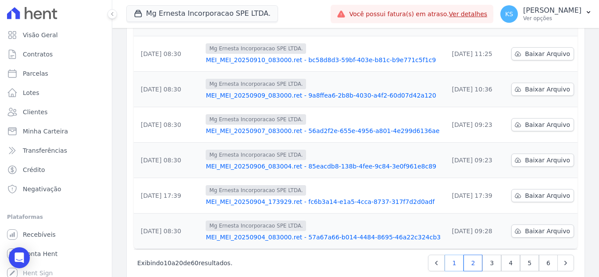
click at [450, 255] on link "1" at bounding box center [453, 263] width 19 height 17
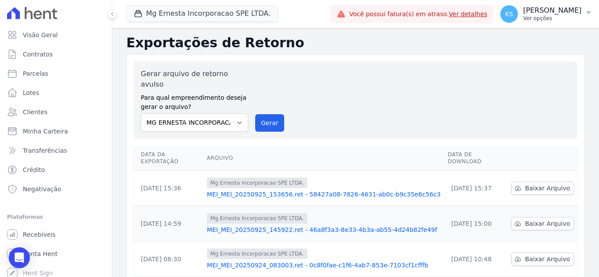
click at [545, 18] on div "KS [PERSON_NAME] Ver opções" at bounding box center [540, 14] width 81 height 18
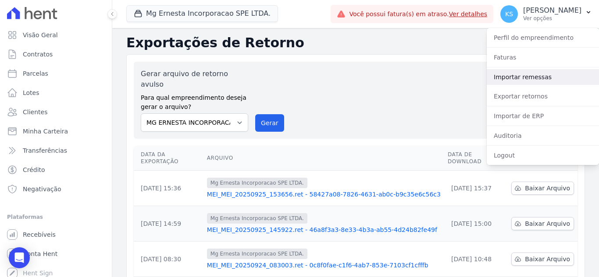
drag, startPoint x: 517, startPoint y: 76, endPoint x: 384, endPoint y: 145, distance: 149.9
click at [517, 76] on link "Importar remessas" at bounding box center [542, 77] width 112 height 16
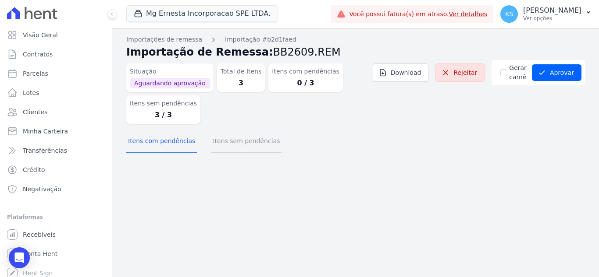
click at [228, 149] on button "Itens sem pendências" at bounding box center [246, 142] width 71 height 23
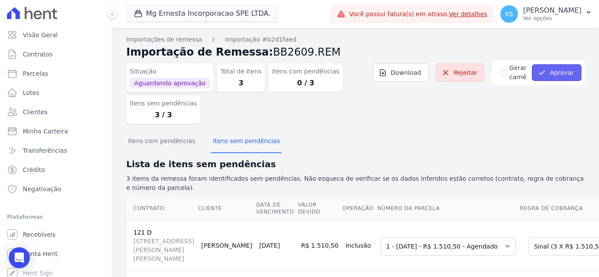
click at [562, 68] on button "Aprovar" at bounding box center [557, 72] width 50 height 17
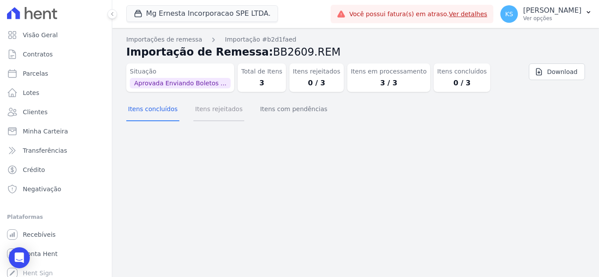
click at [202, 111] on button "Itens rejeitados" at bounding box center [218, 110] width 51 height 23
click at [274, 116] on button "Itens com pendências" at bounding box center [293, 110] width 71 height 23
click at [158, 114] on button "Itens concluídos" at bounding box center [152, 110] width 53 height 23
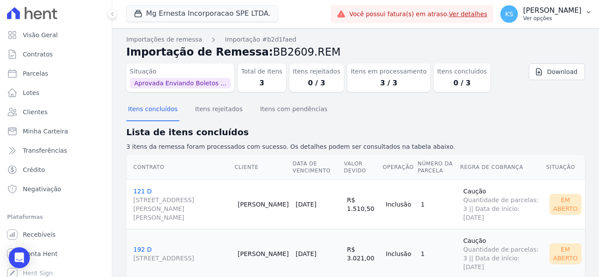
click at [555, 15] on p "Ver opções" at bounding box center [552, 18] width 58 height 7
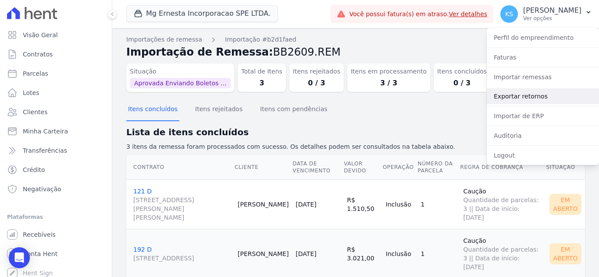
click at [525, 96] on link "Exportar retornos" at bounding box center [542, 97] width 112 height 16
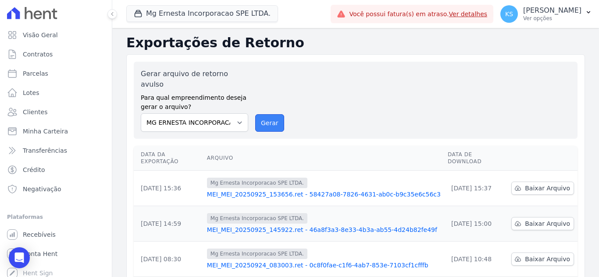
click at [267, 114] on button "Gerar" at bounding box center [269, 123] width 29 height 18
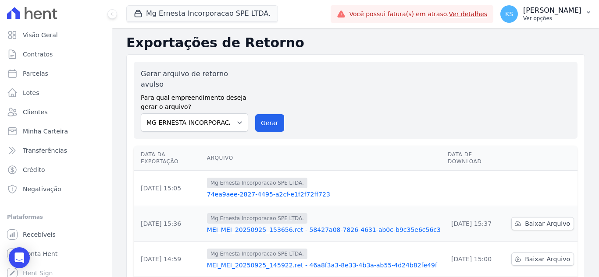
click at [563, 12] on p "[PERSON_NAME]" at bounding box center [552, 10] width 58 height 9
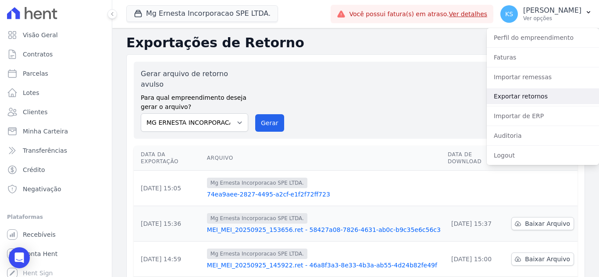
click at [528, 100] on link "Exportar retornos" at bounding box center [542, 97] width 112 height 16
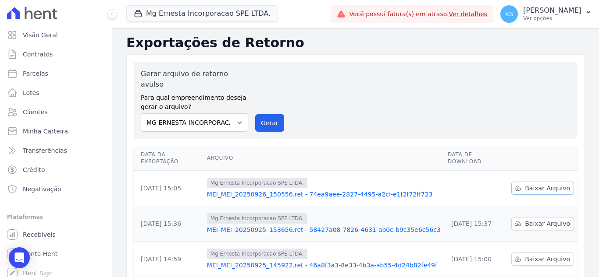
click at [541, 184] on span "Baixar Arquivo" at bounding box center [546, 188] width 45 height 9
